Goal: Task Accomplishment & Management: Complete application form

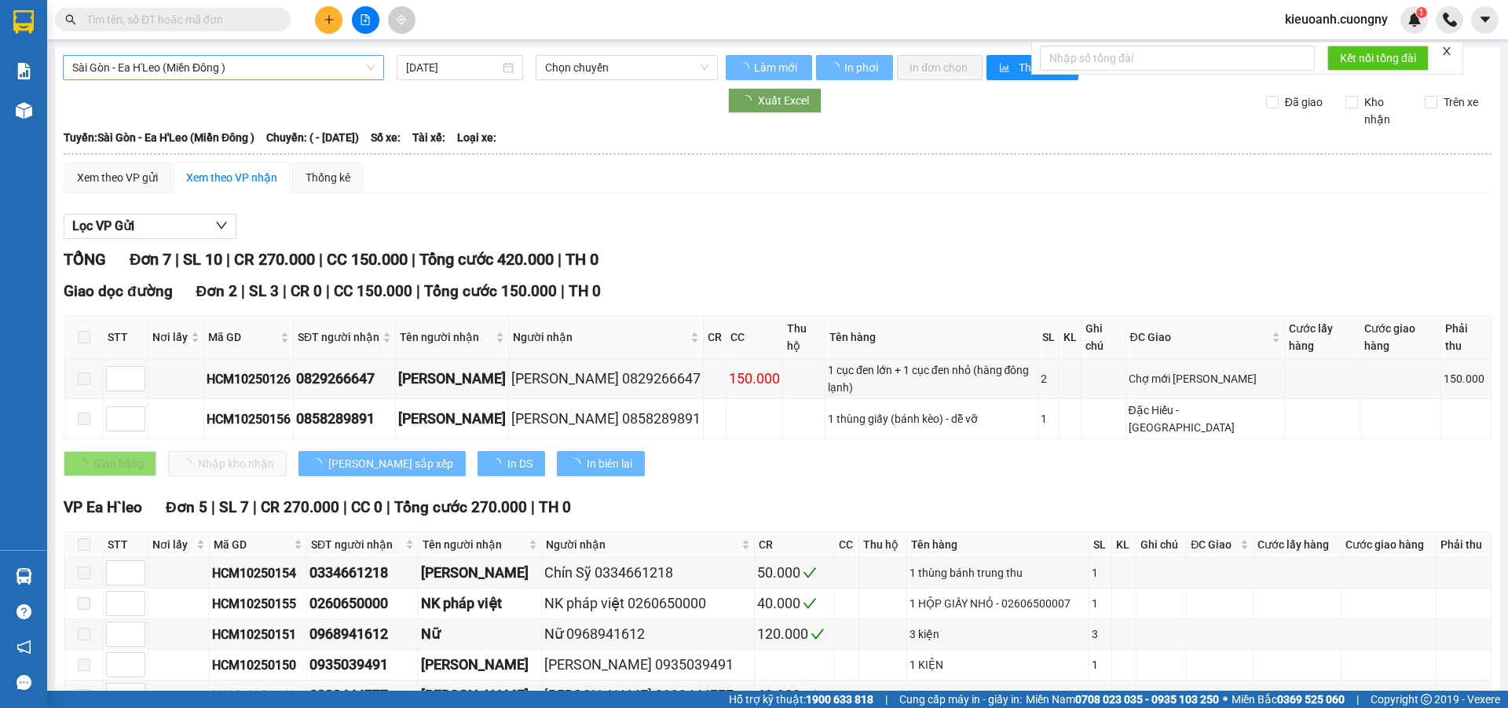
type input "[DATE]"
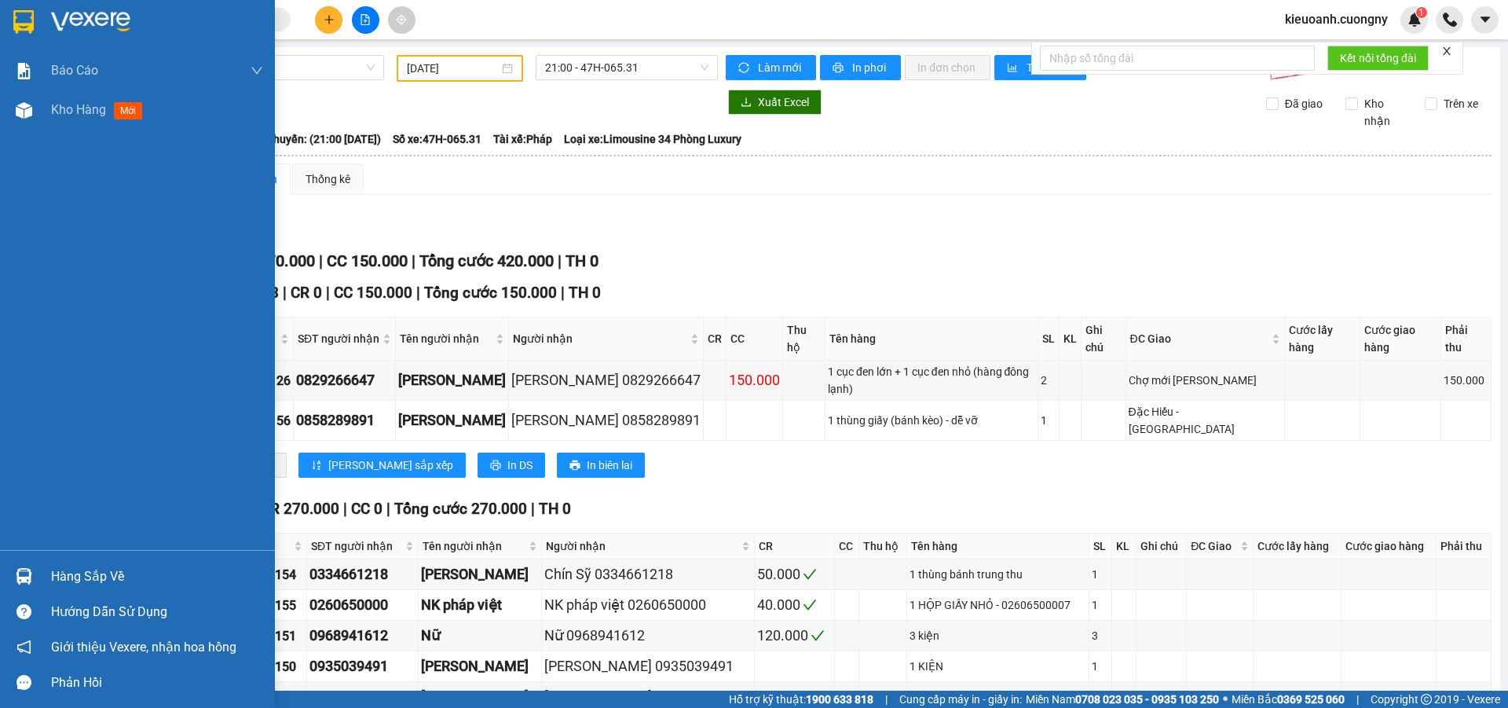
click at [35, 16] on div at bounding box center [23, 21] width 27 height 27
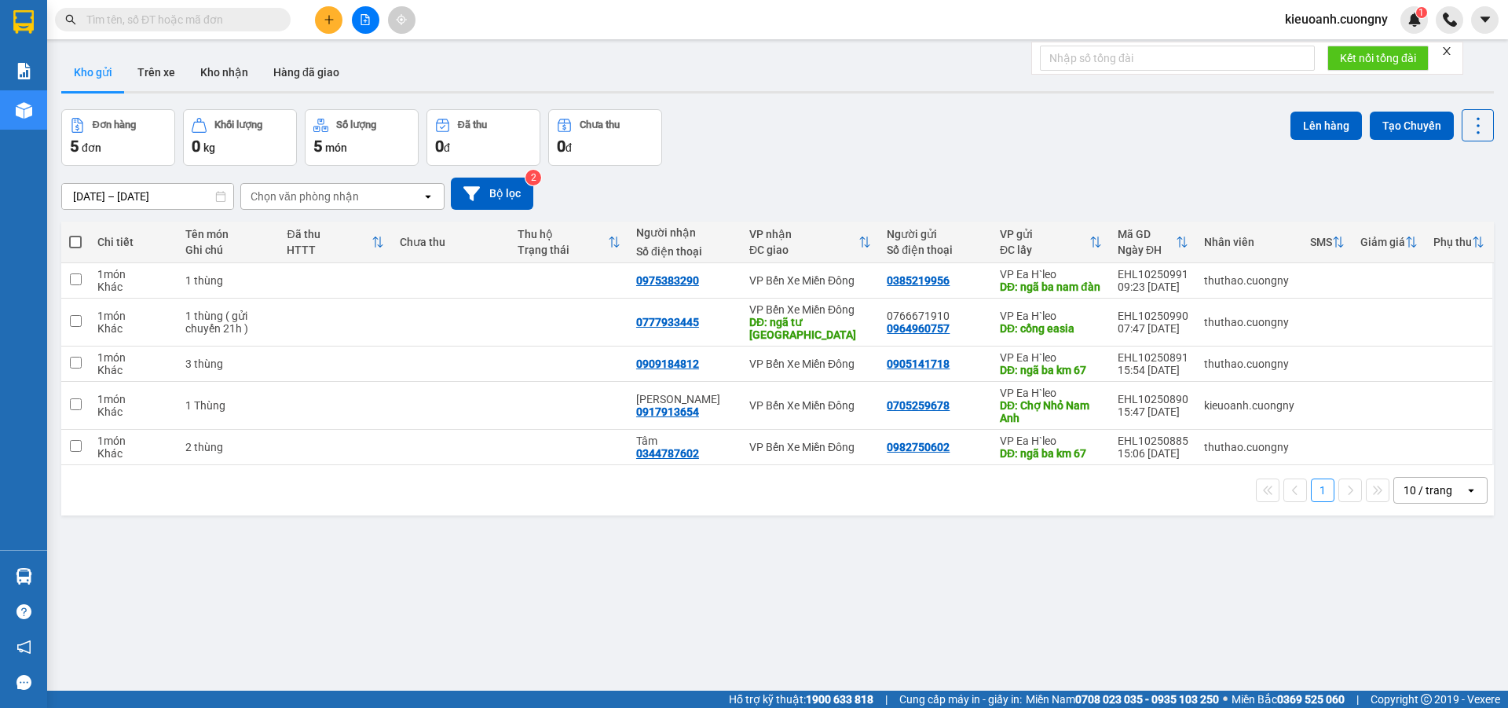
click at [1418, 491] on div "10 / trang" at bounding box center [1427, 490] width 49 height 16
click at [985, 586] on div "ver 1.8.147 Kho gửi Trên xe Kho nhận Hàng đã giao Đơn hàng 5 đơn Khối lượng 0 k…" at bounding box center [777, 401] width 1445 height 708
click at [327, 24] on icon "plus" at bounding box center [329, 19] width 11 height 11
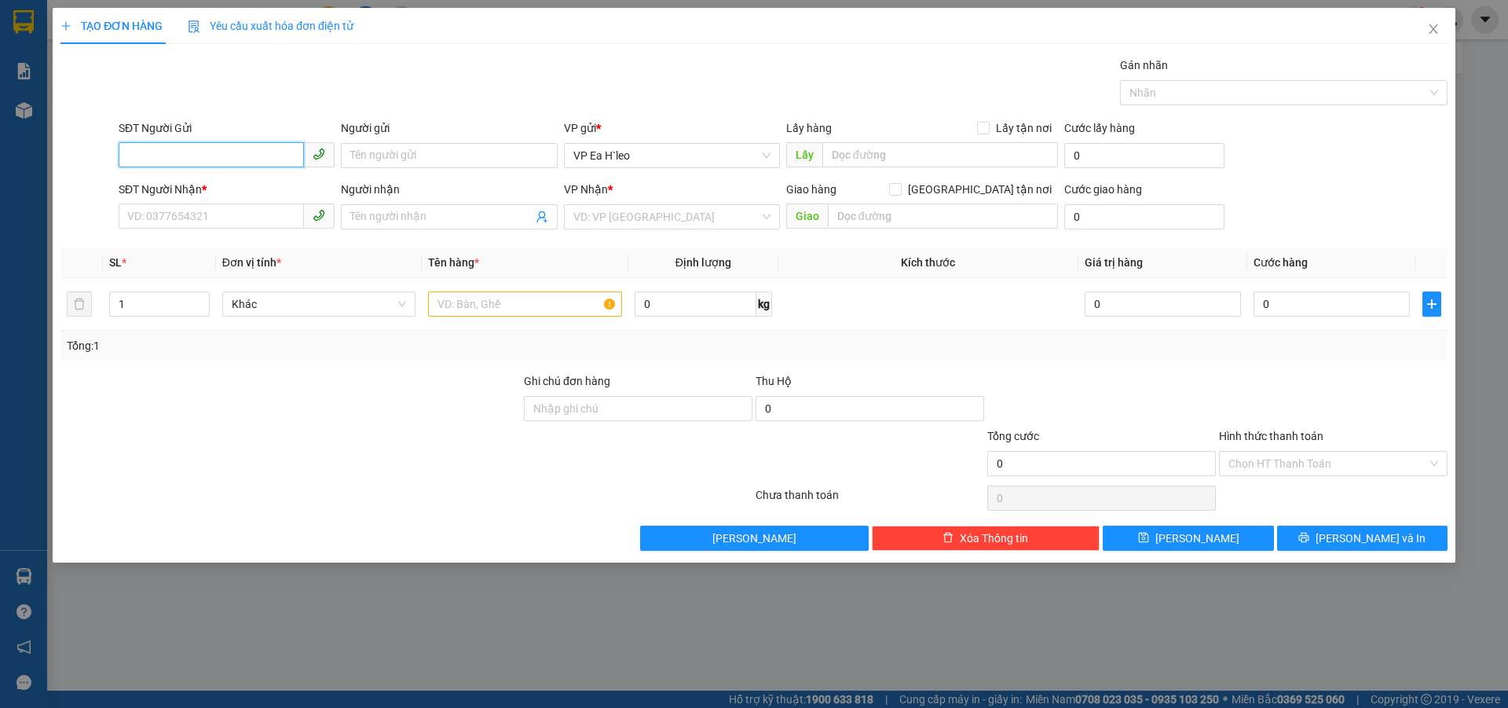
paste input "0343957869"
type input "0343957869"
click at [248, 222] on input "SĐT Người Nhận *" at bounding box center [211, 215] width 185 height 25
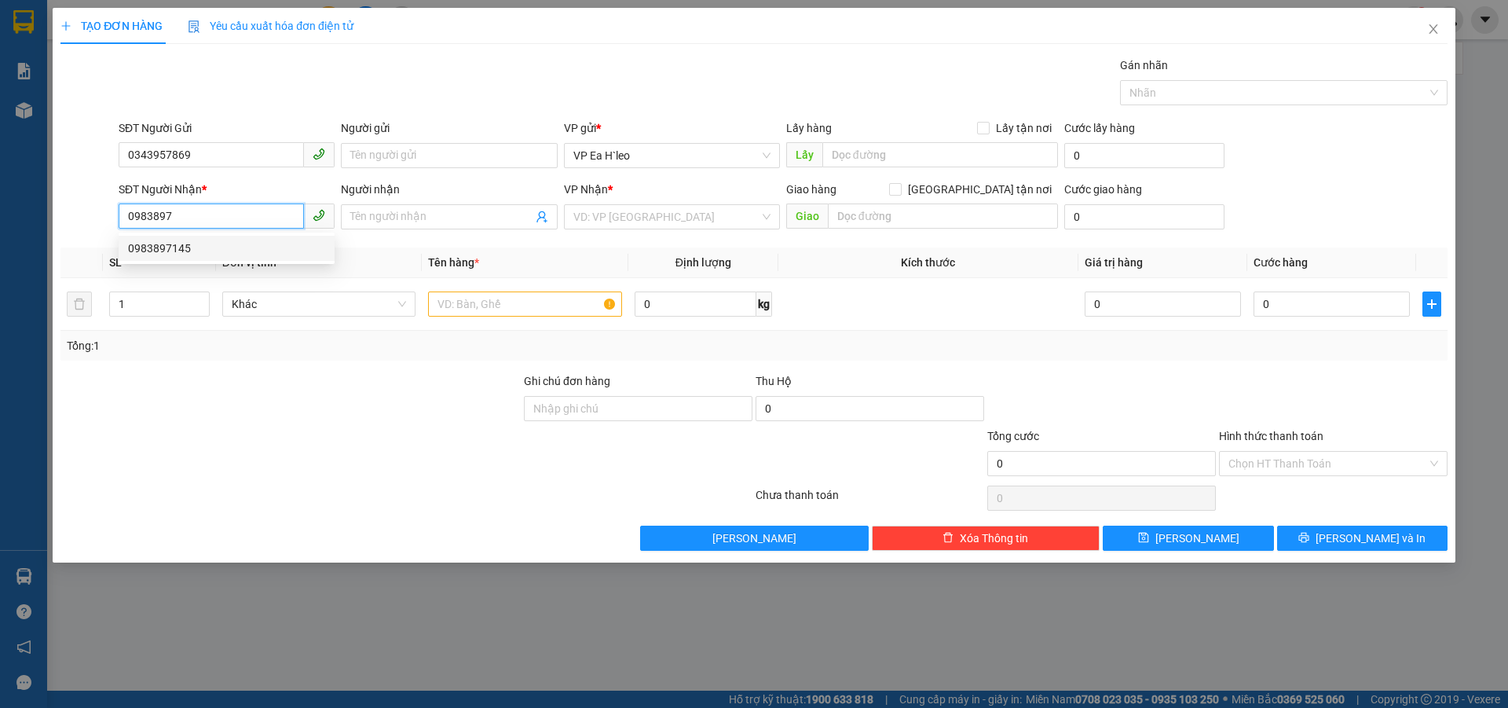
click at [181, 247] on div "0983897145" at bounding box center [226, 248] width 197 height 17
type input "0983897145"
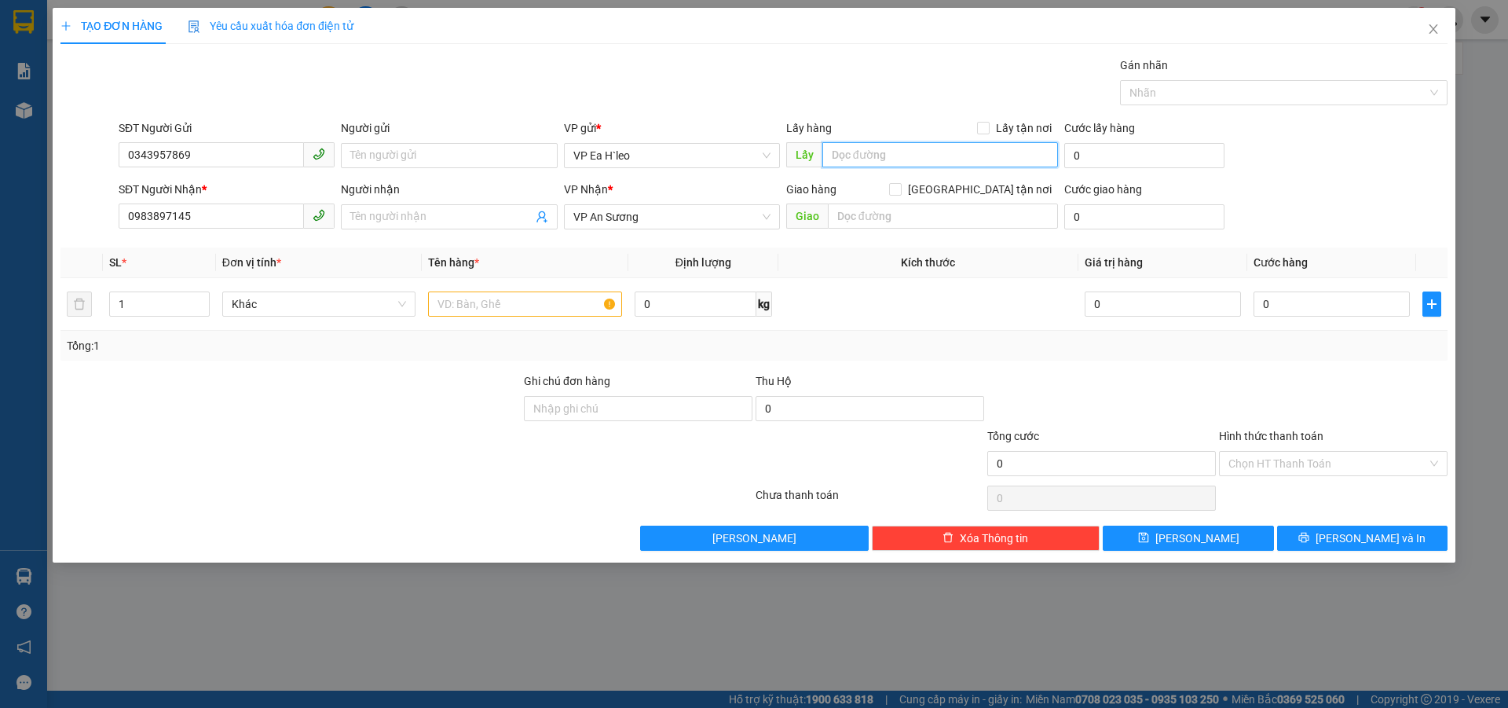
click at [828, 156] on input "text" at bounding box center [940, 154] width 236 height 25
type input "Ngã Ba 67"
click at [456, 297] on input "text" at bounding box center [525, 303] width 194 height 25
type input "1 Thùng"
click at [1234, 532] on button "Lưu" at bounding box center [1188, 537] width 170 height 25
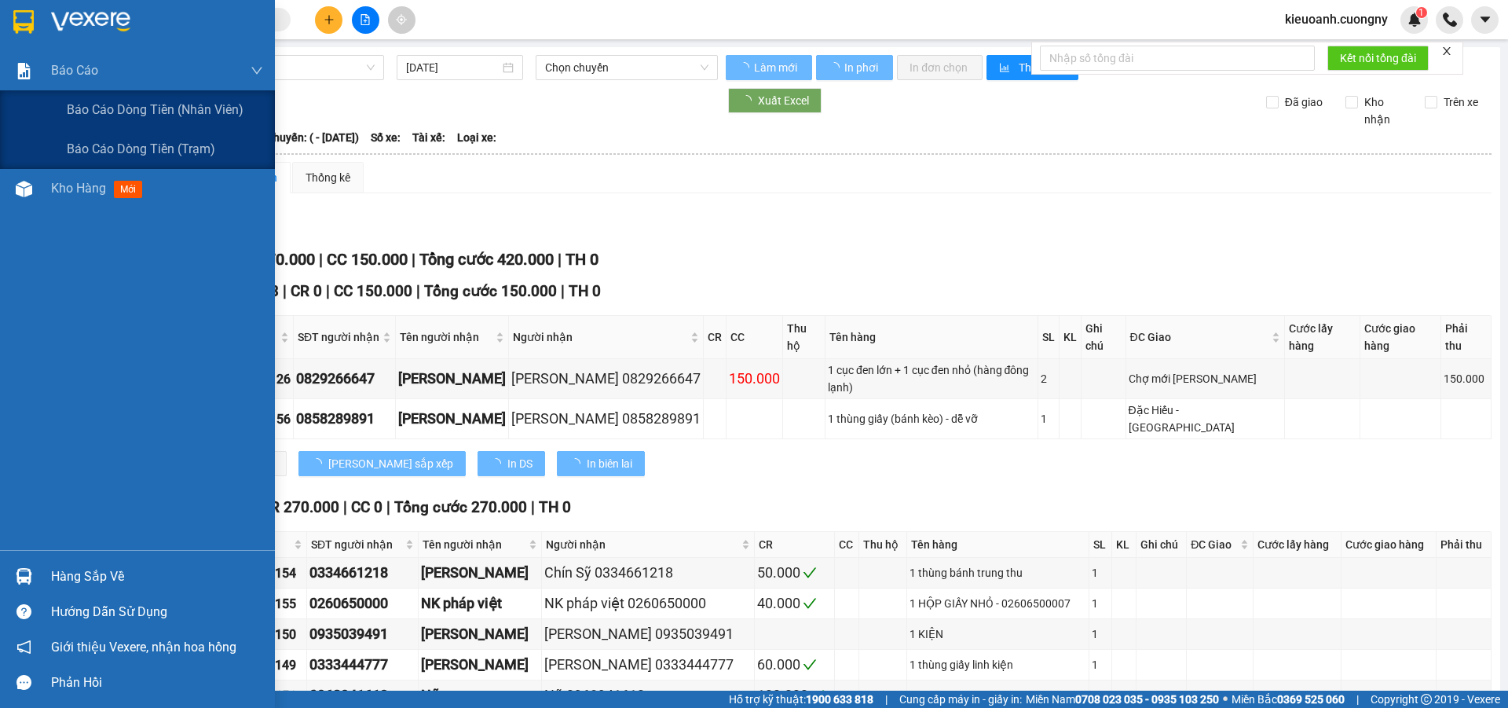
type input "[DATE]"
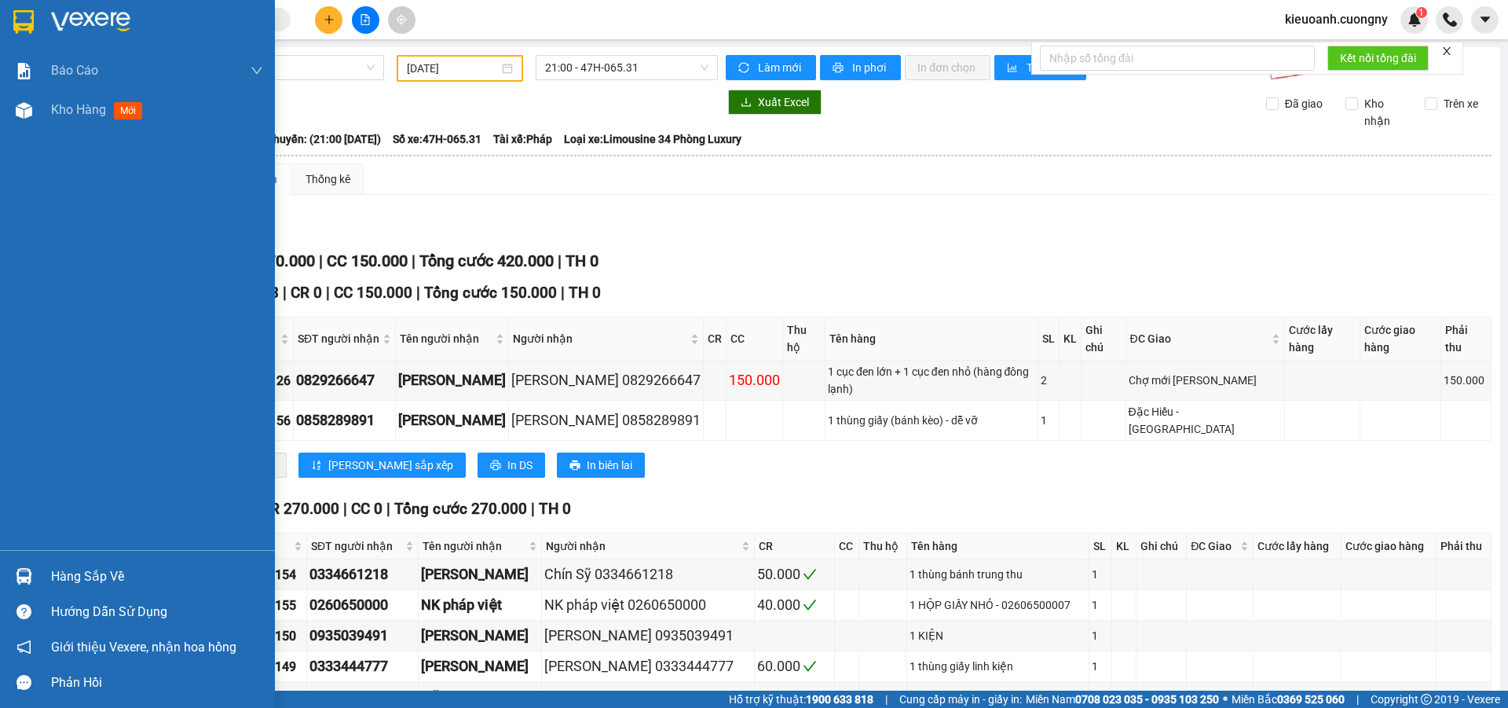
click at [25, 10] on img at bounding box center [23, 22] width 20 height 24
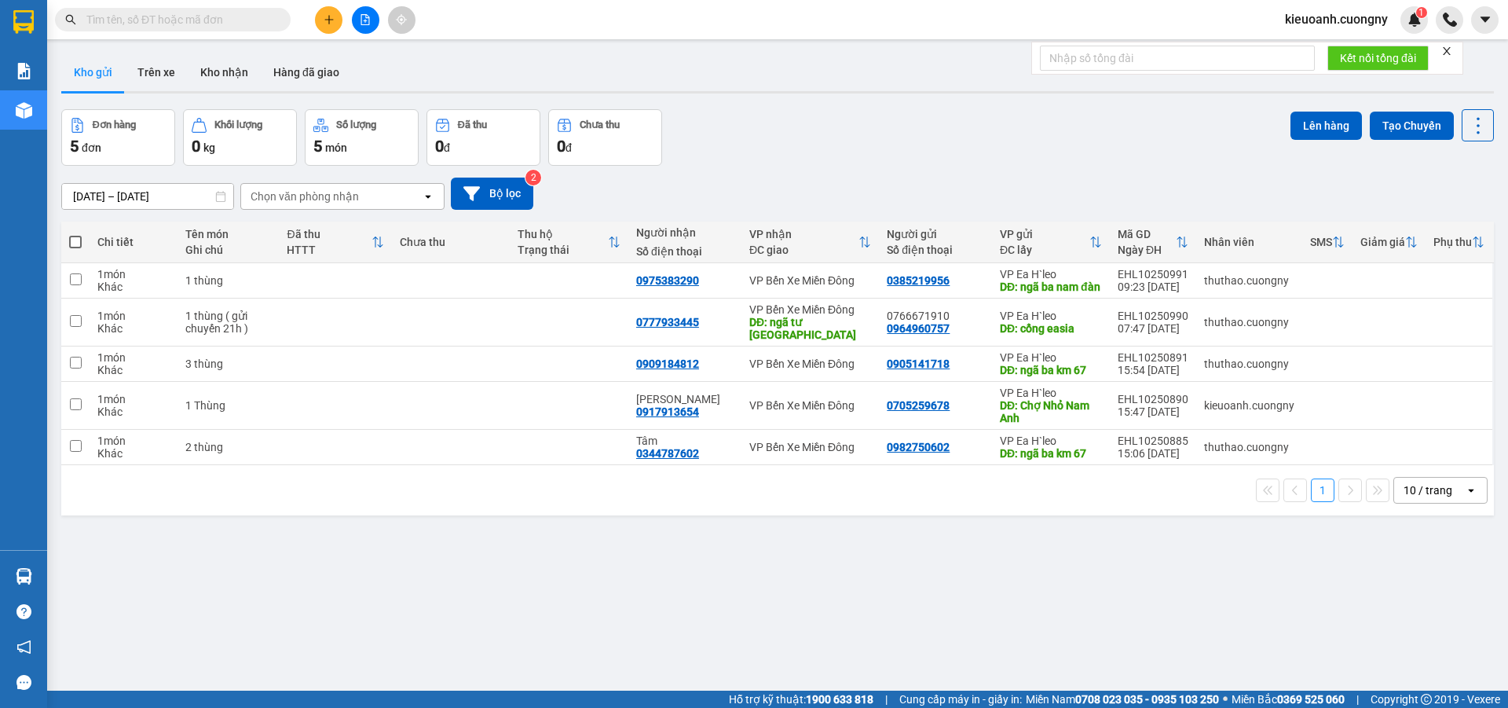
click at [1423, 484] on div "10 / trang" at bounding box center [1427, 490] width 49 height 16
click at [1414, 664] on span "100 / trang" at bounding box center [1422, 665] width 57 height 16
